Goal: Task Accomplishment & Management: Complete application form

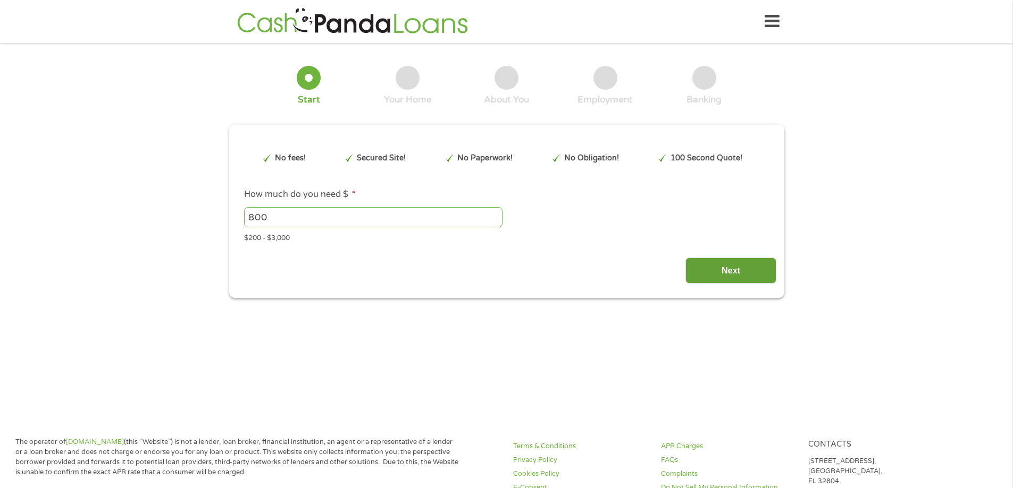
click at [734, 258] on input "Next" at bounding box center [730, 271] width 91 height 26
type input "Cj0KCQjw5JXFBhCrARIsAL1ckPtfTp1wPuqaH8bPPvSKNtc9mK5Fj3I774aRO-5EKgfYbOD9hv6YYwg…"
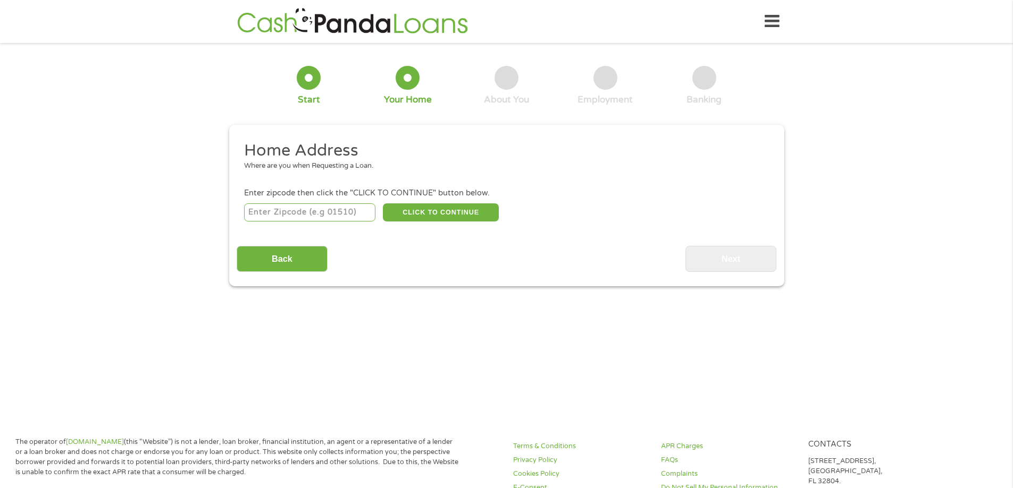
click at [349, 209] on input "number" at bounding box center [309, 213] width 131 height 18
type input "37160"
click at [416, 205] on button "CLICK TO CONTINUE" at bounding box center [441, 213] width 116 height 18
type input "37160"
type input "[GEOGRAPHIC_DATA]"
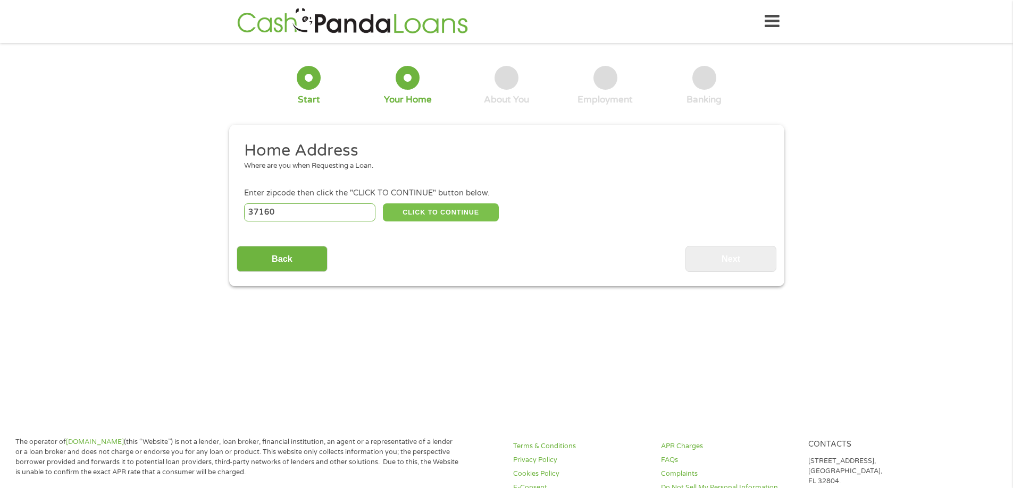
select select "[US_STATE]"
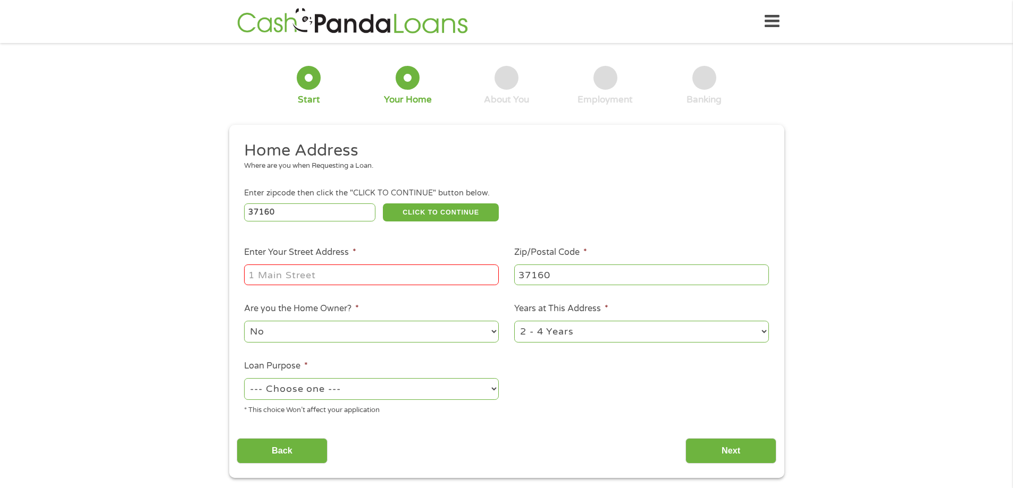
click at [360, 284] on input "Enter Your Street Address *" at bounding box center [371, 275] width 255 height 20
type input "[STREET_ADDRESS][PERSON_NAME]"
click at [491, 329] on select "No Yes" at bounding box center [371, 332] width 255 height 22
select select "yes"
click at [244, 321] on select "No Yes" at bounding box center [371, 332] width 255 height 22
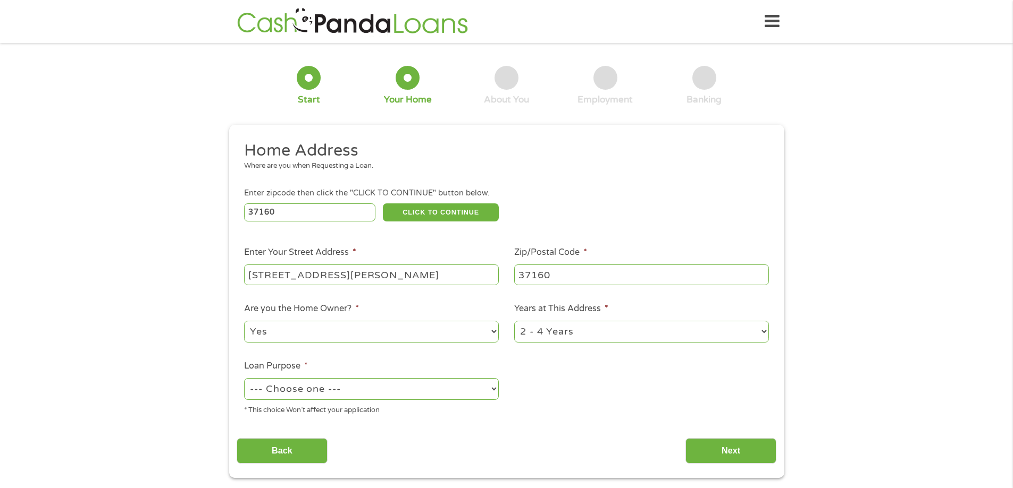
click at [649, 335] on select "1 Year or less 1 - 2 Years 2 - 4 Years Over 4 Years" at bounding box center [641, 332] width 255 height 22
select select "60months"
click at [514, 321] on select "1 Year or less 1 - 2 Years 2 - 4 Years Over 4 Years" at bounding box center [641, 332] width 255 height 22
click at [391, 395] on select "--- Choose one --- Pay Bills Debt Consolidation Home Improvement Major Purchase…" at bounding box center [371, 389] width 255 height 22
select select "medicalexpenses"
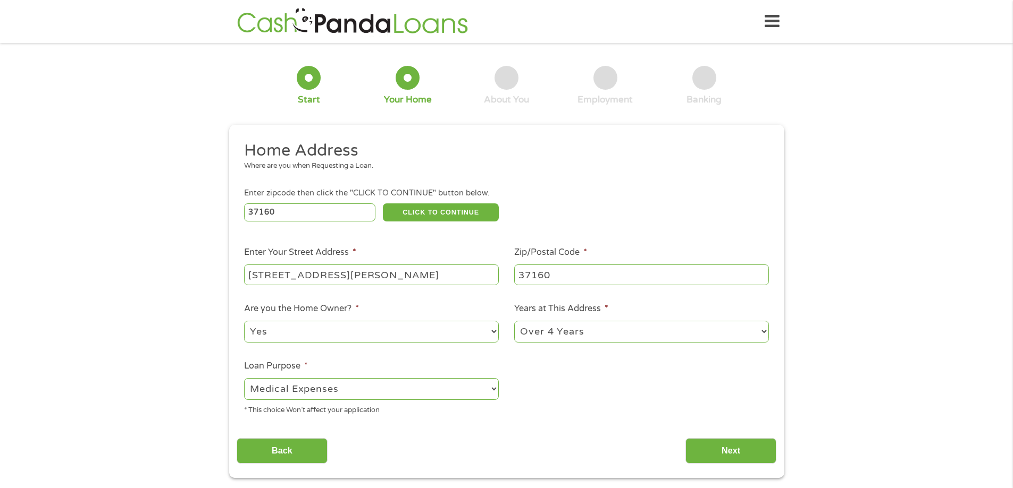
click at [244, 378] on select "--- Choose one --- Pay Bills Debt Consolidation Home Improvement Major Purchase…" at bounding box center [371, 389] width 255 height 22
click at [760, 450] on input "Next" at bounding box center [730, 451] width 91 height 26
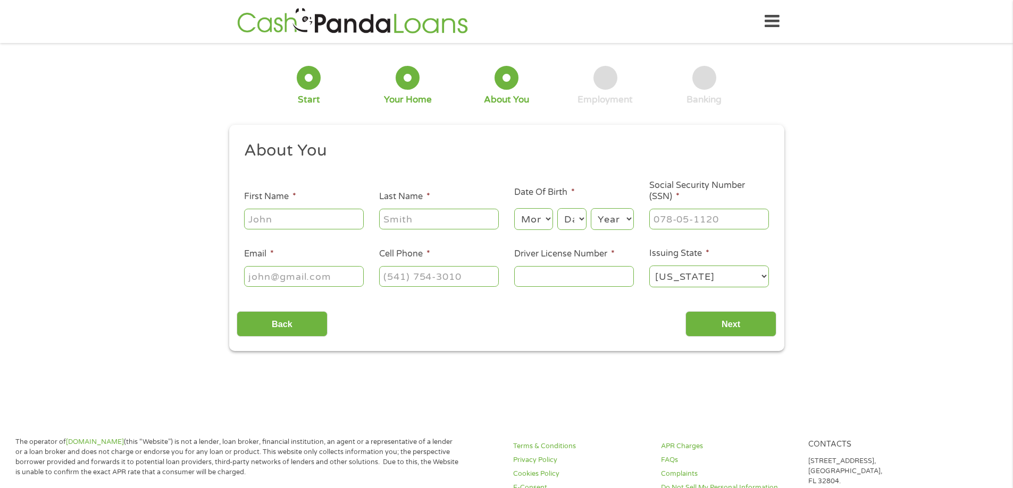
scroll to position [4, 4]
click at [317, 220] on input "First Name *" at bounding box center [304, 219] width 120 height 20
type input "[PERSON_NAME]"
type input "Coop"
drag, startPoint x: 552, startPoint y: 220, endPoint x: 549, endPoint y: 225, distance: 6.7
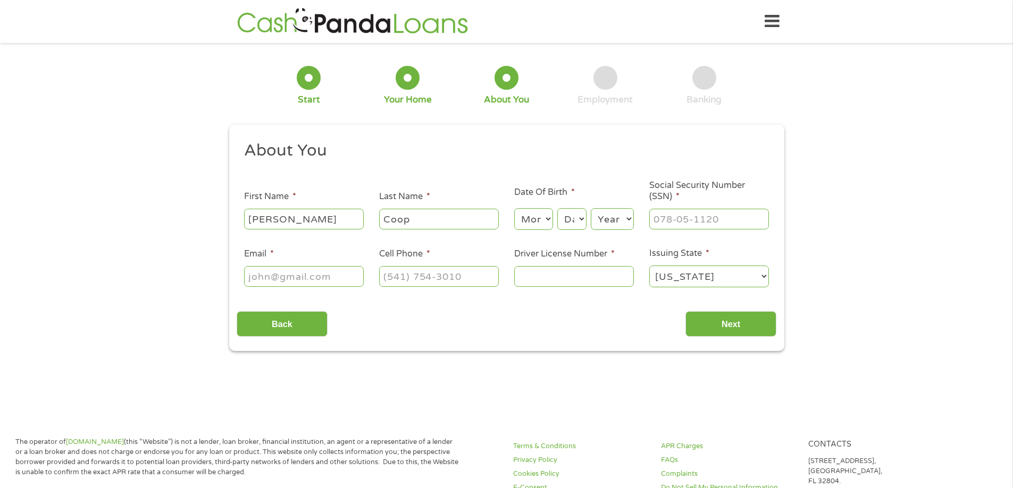
click at [552, 220] on select "Month 1 2 3 4 5 6 7 8 9 10 11 12" at bounding box center [533, 219] width 39 height 22
select select "2"
click at [514, 208] on select "Month 1 2 3 4 5 6 7 8 9 10 11 12" at bounding box center [533, 219] width 39 height 22
click at [581, 222] on select "Day 1 2 3 4 5 6 7 8 9 10 11 12 13 14 15 16 17 18 19 20 21 22 23 24 25 26 27 28 …" at bounding box center [571, 219] width 29 height 22
select select "11"
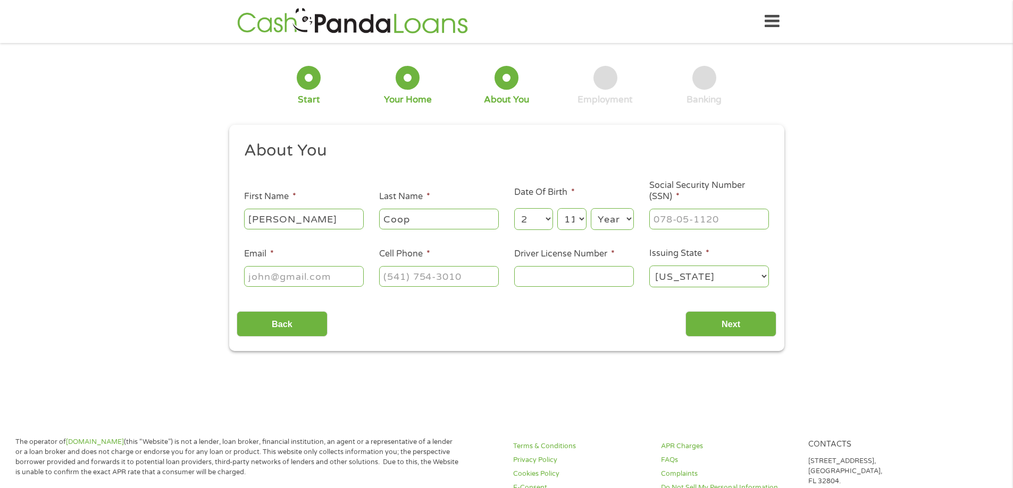
click at [557, 208] on select "Day 1 2 3 4 5 6 7 8 9 10 11 12 13 14 15 16 17 18 19 20 21 22 23 24 25 26 27 28 …" at bounding box center [571, 219] width 29 height 22
click at [627, 219] on select "Year [DATE] 2006 2005 2004 2003 2002 2001 2000 1999 1998 1997 1996 1995 1994 19…" at bounding box center [612, 219] width 43 height 22
select select "1983"
click at [591, 208] on select "Year [DATE] 2006 2005 2004 2003 2002 2001 2000 1999 1998 1997 1996 1995 1994 19…" at bounding box center [612, 219] width 43 height 22
click at [725, 220] on input "___-__-____" at bounding box center [709, 219] width 120 height 20
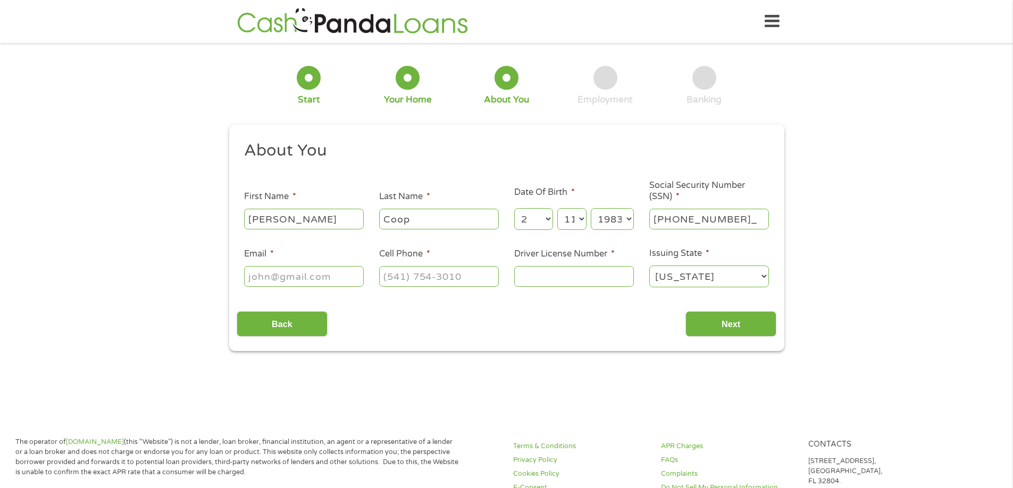
type input "413-41-6002"
click at [343, 280] on input "Email *" at bounding box center [304, 276] width 120 height 20
type input "[EMAIL_ADDRESS][DOMAIN_NAME]"
click at [442, 283] on input "(___) ___-____" at bounding box center [439, 276] width 120 height 20
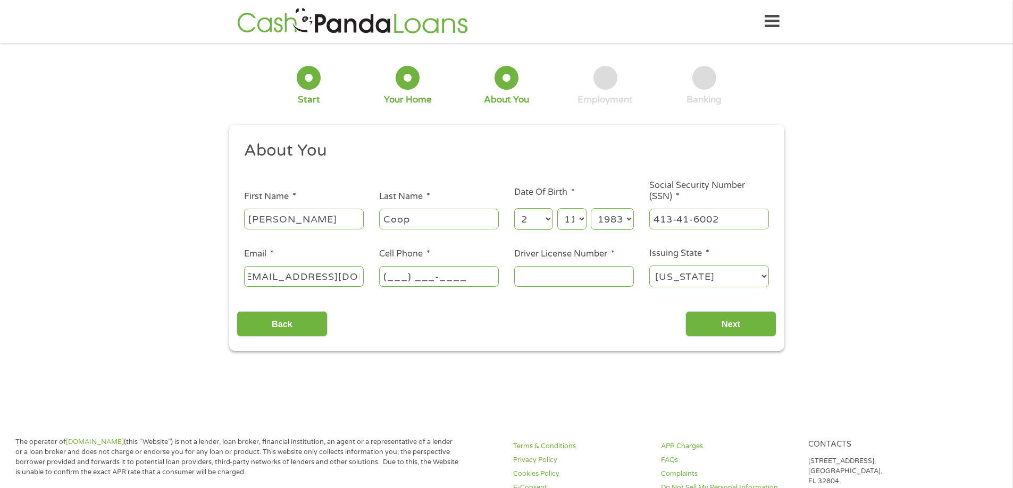
scroll to position [0, 0]
type input "[PHONE_NUMBER]"
type input "91007207"
click at [729, 325] on input "Next" at bounding box center [730, 324] width 91 height 26
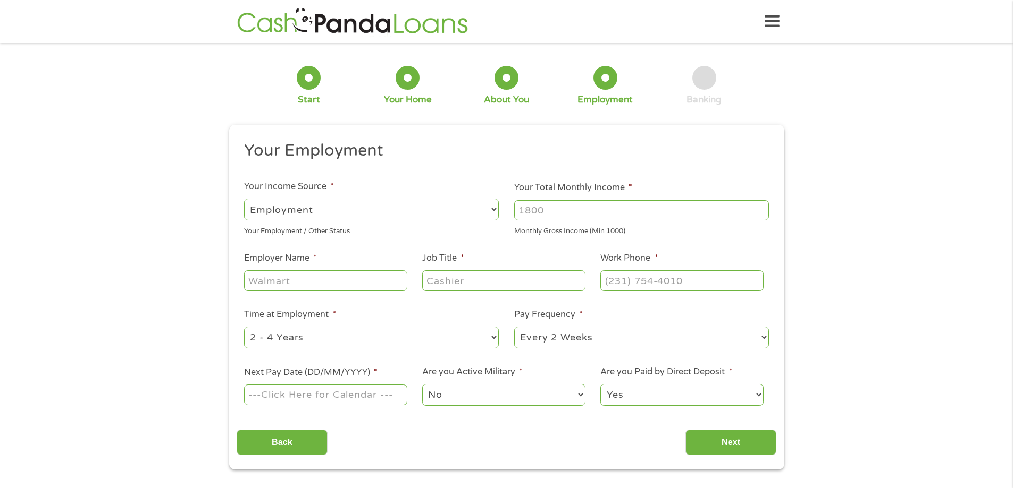
scroll to position [4, 4]
click at [598, 204] on input "Your Total Monthly Income *" at bounding box center [641, 210] width 255 height 20
type input "2500"
click at [287, 285] on input "Employer Name *" at bounding box center [325, 281] width 163 height 20
type input "[PERSON_NAME]"
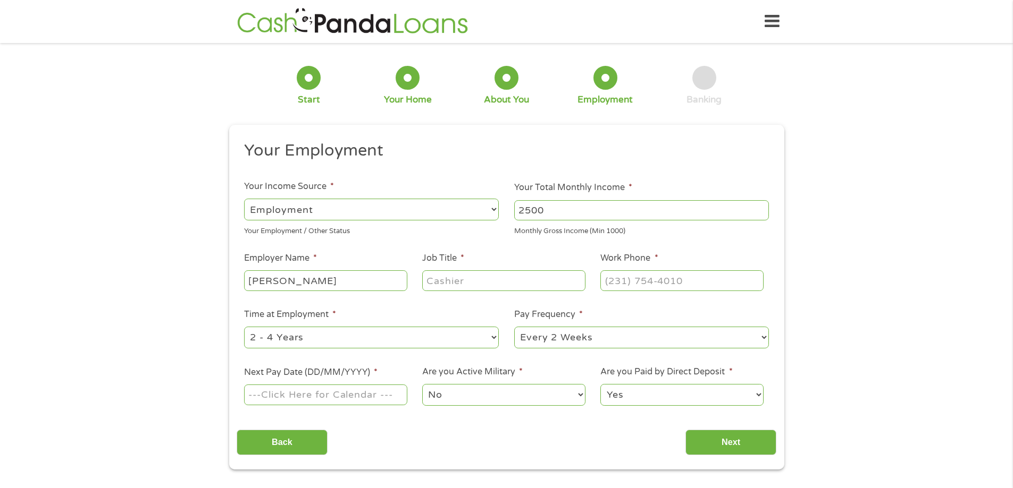
type input "i"
type input "Inventory Coordinator"
type input "[PHONE_NUMBER]"
click at [498, 336] on select "--- Choose one --- 1 Year or less 1 - 2 Years 2 - 4 Years Over 4 Years" at bounding box center [371, 338] width 255 height 22
select select "60months"
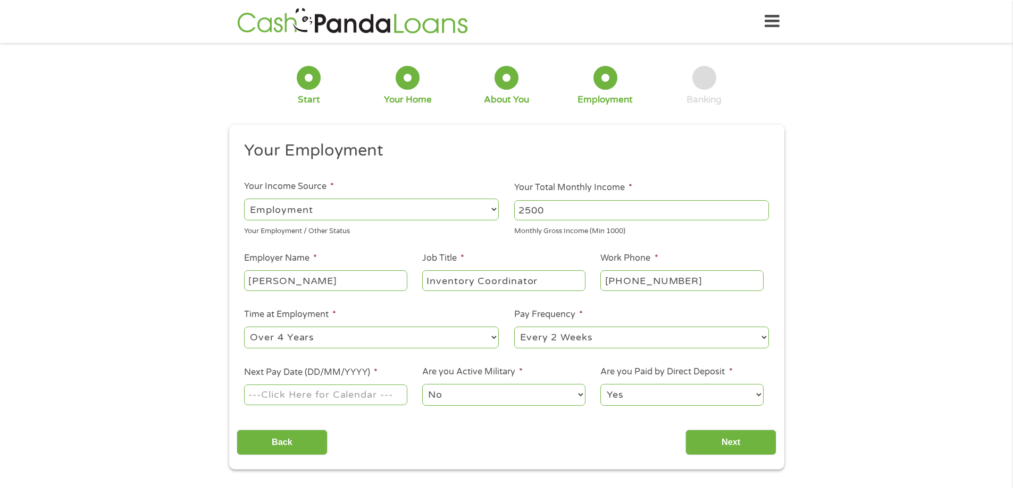
click at [244, 327] on select "--- Choose one --- 1 Year or less 1 - 2 Years 2 - 4 Years Over 4 Years" at bounding box center [371, 338] width 255 height 22
click at [327, 393] on input "Next Pay Date (DD/MM/YYYY) *" at bounding box center [325, 395] width 163 height 20
type input "[DATE]"
click at [733, 442] on input "Next" at bounding box center [730, 443] width 91 height 26
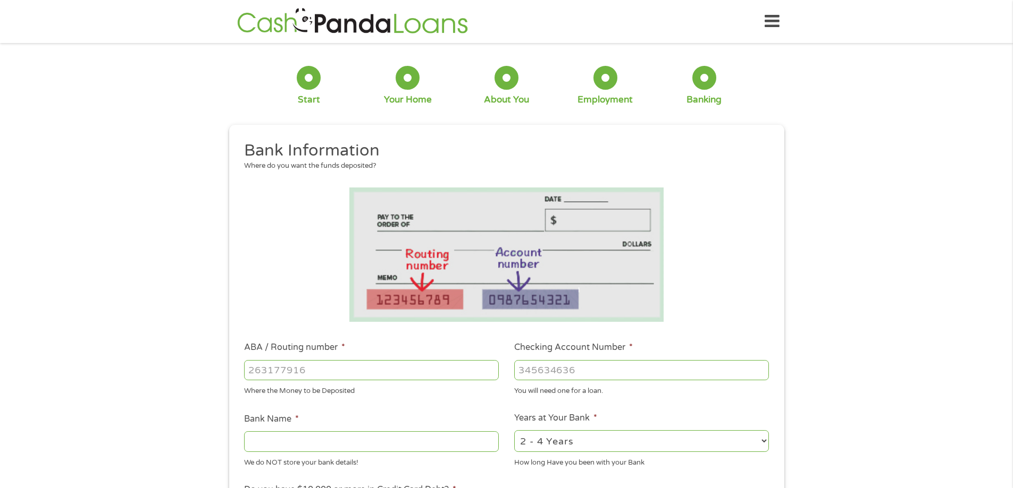
click at [358, 370] on input "ABA / Routing number *" at bounding box center [371, 370] width 255 height 20
type input "264181574"
type input "HERITAGE SOUTH COMMUNITY CU"
type input "264181574"
click at [575, 372] on input "Checking Account Number *" at bounding box center [641, 370] width 255 height 20
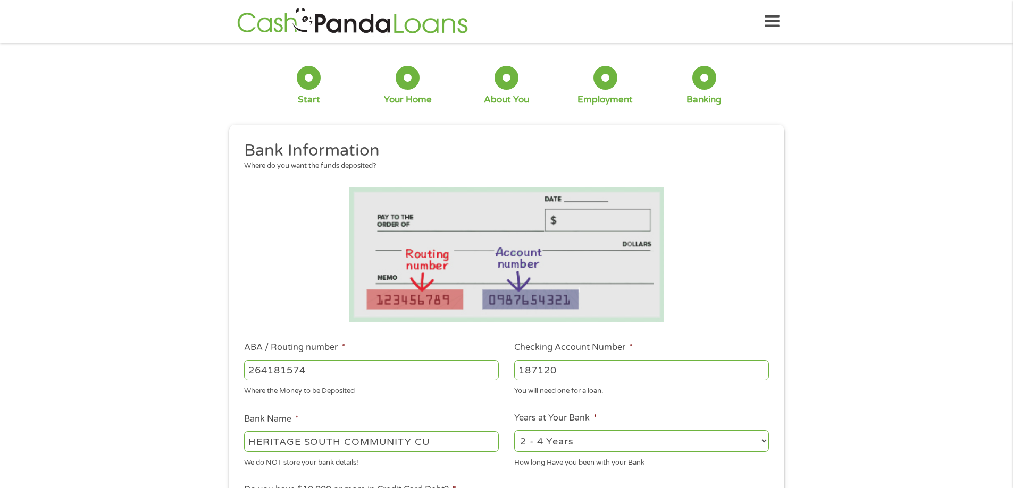
type input "187120"
click at [758, 441] on select "2 - 4 Years 6 - 12 Months 1 - 2 Years Over 4 Years" at bounding box center [641, 442] width 255 height 22
select select "60months"
click at [514, 431] on select "2 - 4 Years 6 - 12 Months 1 - 2 Years Over 4 Years" at bounding box center [641, 442] width 255 height 22
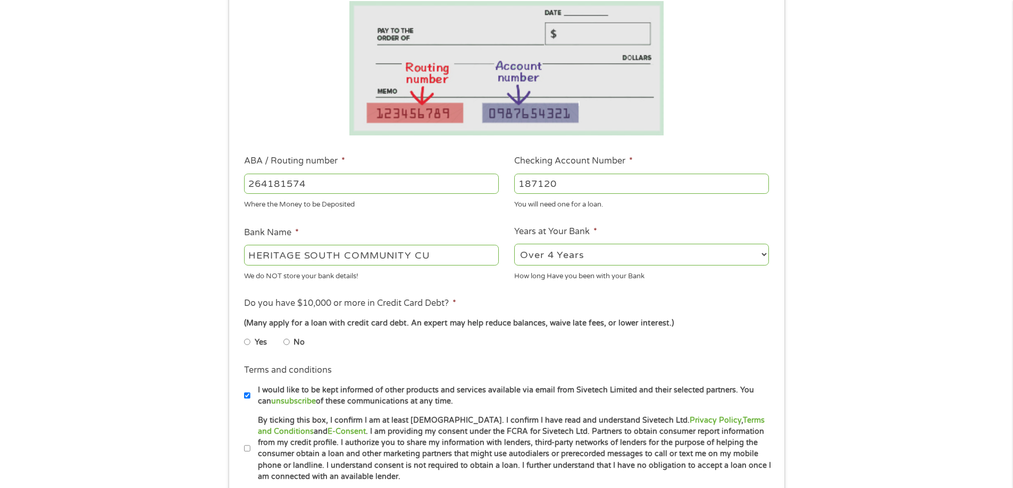
scroll to position [213, 0]
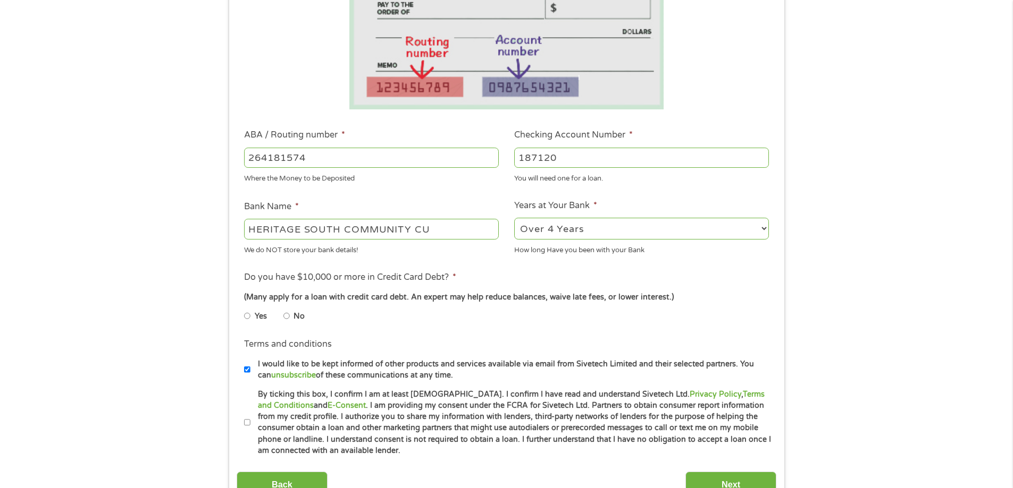
click at [282, 314] on li "Yes" at bounding box center [263, 316] width 39 height 21
drag, startPoint x: 286, startPoint y: 316, endPoint x: 345, endPoint y: 315, distance: 58.5
click at [287, 316] on input "No" at bounding box center [286, 316] width 6 height 17
radio input "true"
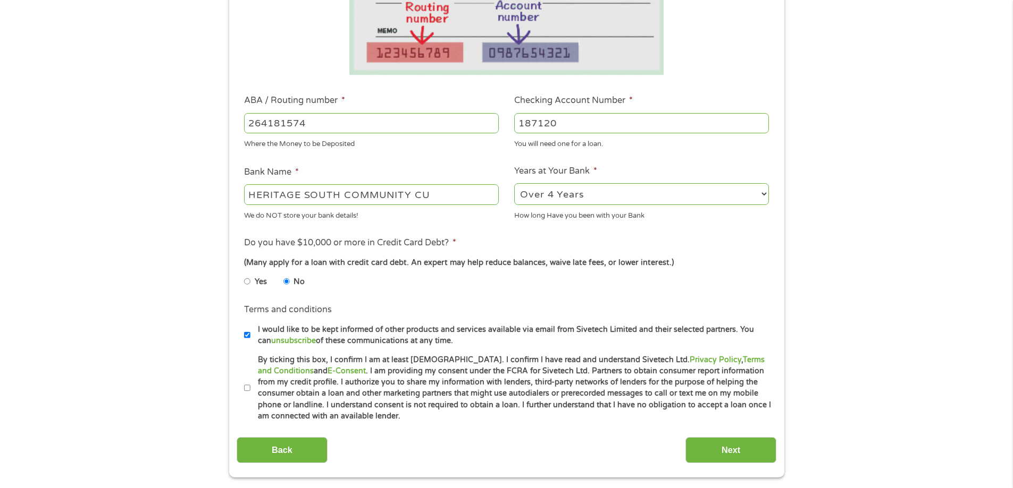
scroll to position [266, 0]
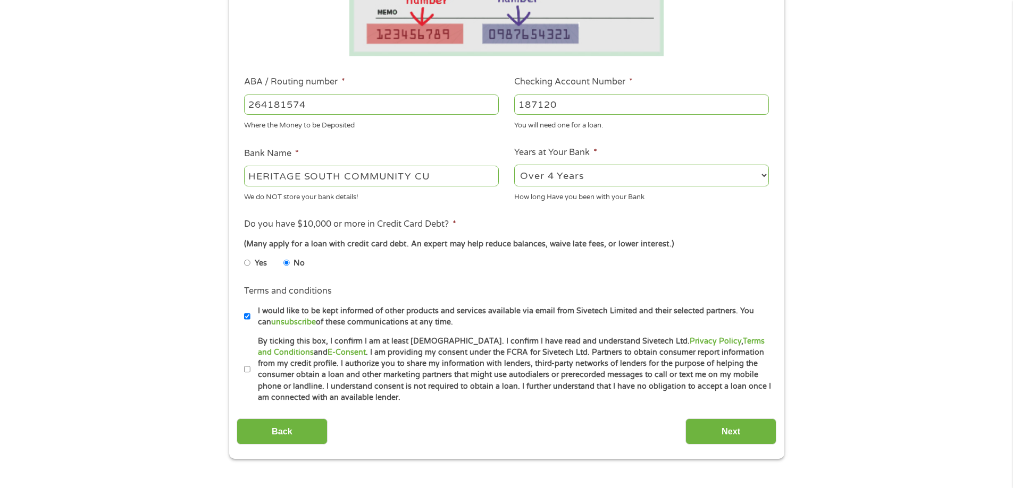
click at [247, 369] on input "By ticking this box, I confirm I am at least [DEMOGRAPHIC_DATA]. I confirm I ha…" at bounding box center [247, 369] width 6 height 17
checkbox input "true"
click at [747, 433] on input "Next" at bounding box center [730, 432] width 91 height 26
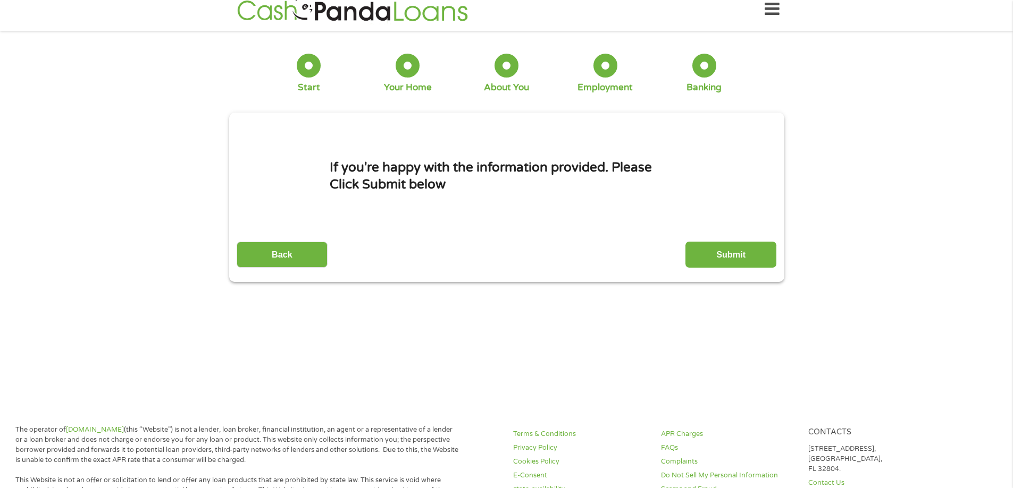
scroll to position [0, 0]
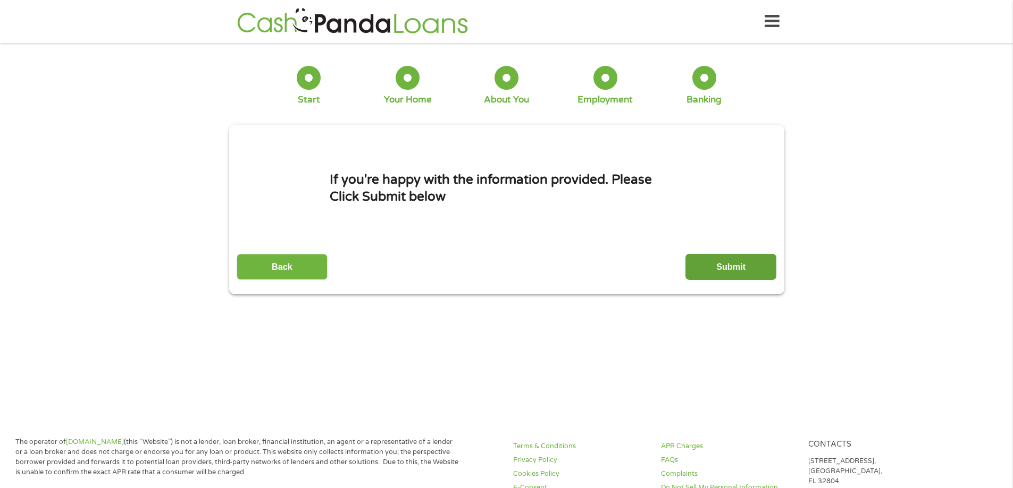
click at [718, 263] on input "Submit" at bounding box center [730, 267] width 91 height 26
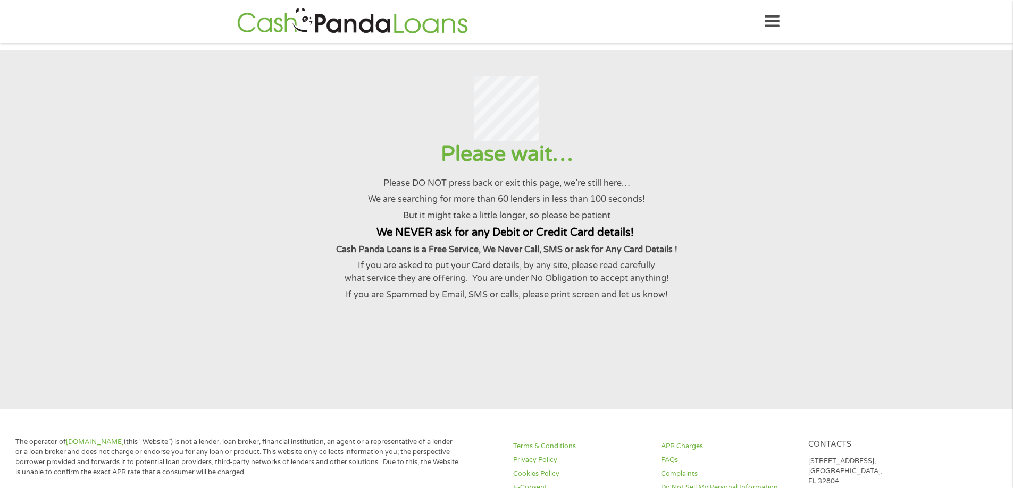
click at [865, 141] on div at bounding box center [506, 109] width 986 height 65
